Goal: Find specific page/section: Find specific page/section

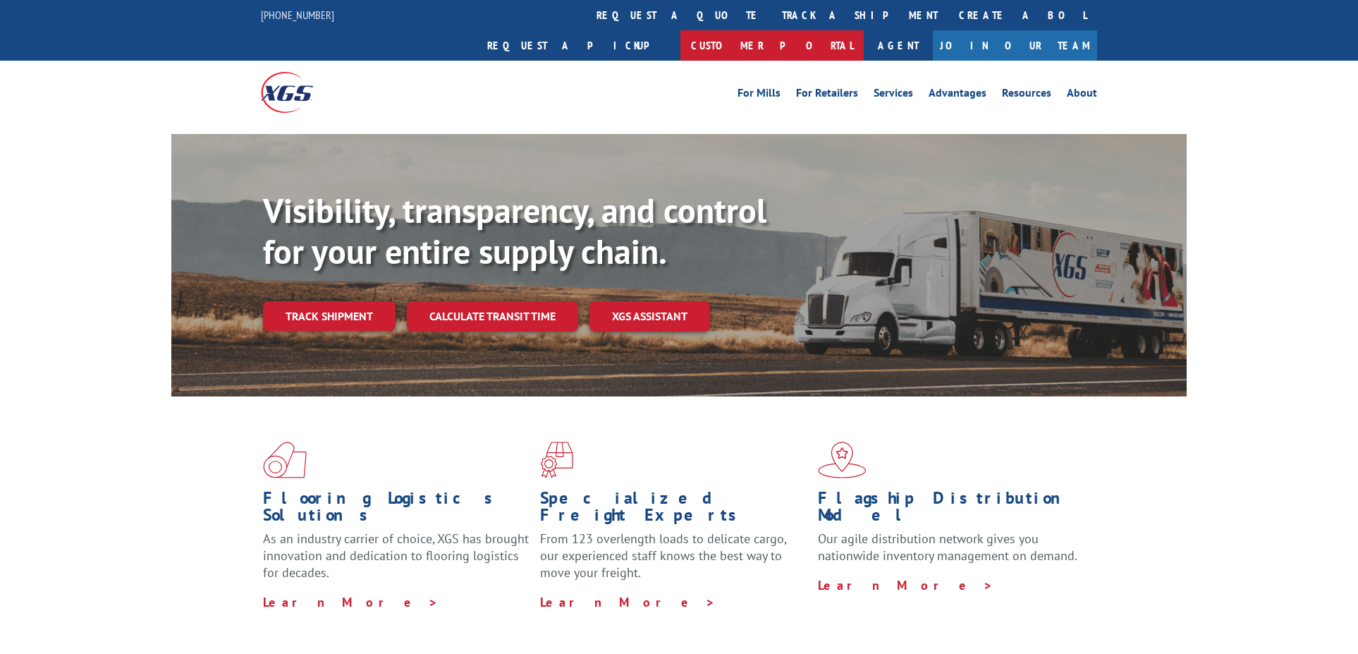
click at [864, 30] on link "Customer Portal" at bounding box center [772, 45] width 183 height 30
